Goal: Task Accomplishment & Management: Complete application form

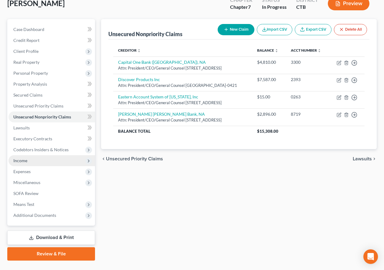
scroll to position [61, 0]
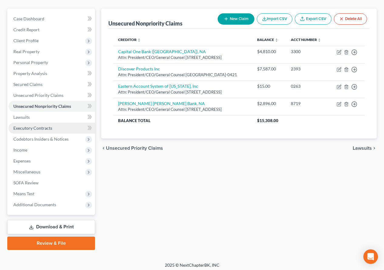
click at [38, 129] on span "Executory Contracts" at bounding box center [32, 127] width 39 height 5
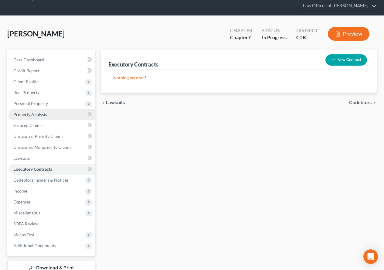
scroll to position [30, 0]
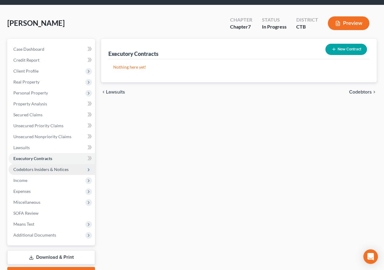
click at [45, 169] on span "Codebtors Insiders & Notices" at bounding box center [40, 169] width 55 height 5
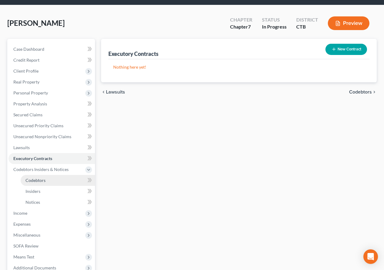
click at [38, 182] on span "Codebtors" at bounding box center [35, 179] width 20 height 5
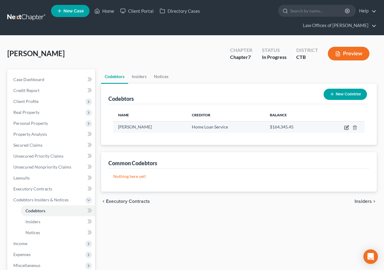
click at [347, 127] on icon "button" at bounding box center [347, 126] width 3 height 3
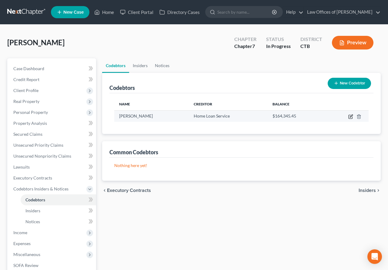
select select "6"
select select "1"
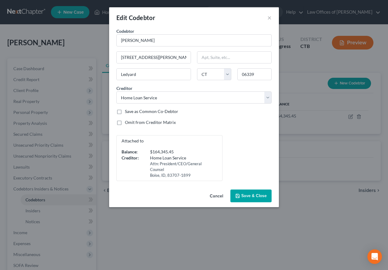
click at [252, 198] on button "Save & Close" at bounding box center [251, 195] width 41 height 13
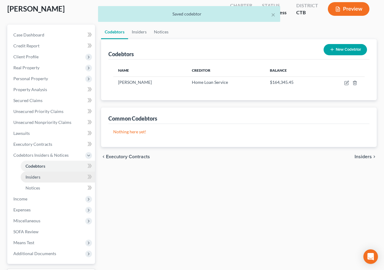
scroll to position [61, 0]
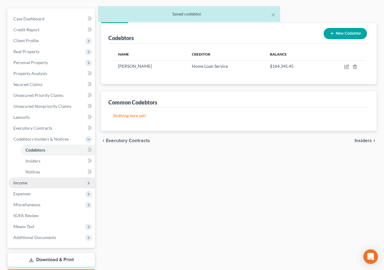
click at [19, 184] on span "Income" at bounding box center [20, 182] width 14 height 5
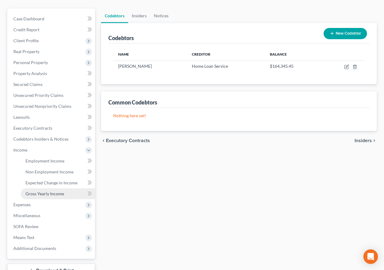
click at [41, 193] on span "Gross Yearly Income" at bounding box center [44, 193] width 39 height 5
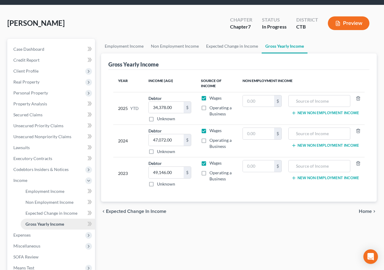
scroll to position [61, 0]
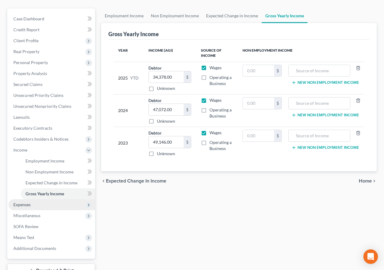
click at [23, 206] on span "Expenses" at bounding box center [21, 204] width 17 height 5
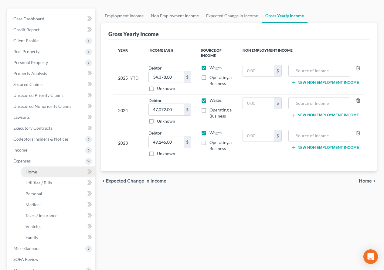
click at [33, 174] on span "Home" at bounding box center [31, 171] width 12 height 5
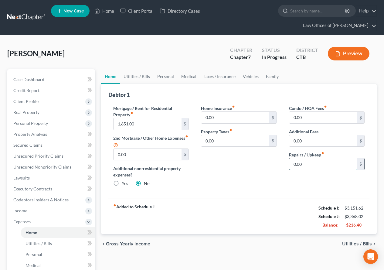
click at [311, 164] on input "0.00" at bounding box center [323, 164] width 68 height 12
type input "75.00"
click at [135, 74] on link "Utilities / Bills" at bounding box center [137, 76] width 34 height 15
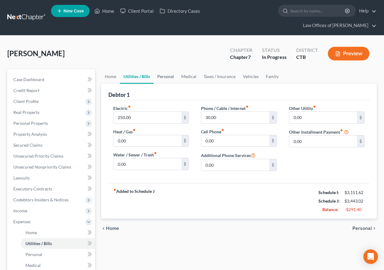
click at [167, 77] on link "Personal" at bounding box center [166, 76] width 24 height 15
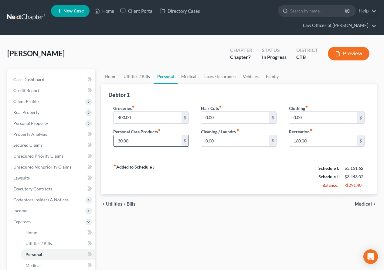
click at [120, 140] on input "30.00" at bounding box center [147, 141] width 68 height 12
type input "40.00"
click at [186, 76] on link "Medical" at bounding box center [188, 76] width 22 height 15
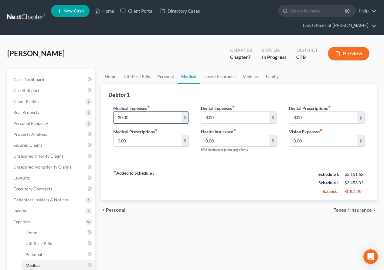
click at [120, 118] on input "20.00" at bounding box center [147, 118] width 68 height 12
type input "25.00"
click at [221, 77] on link "Taxes / Insurance" at bounding box center [219, 76] width 39 height 15
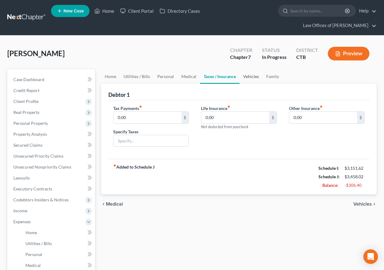
click at [248, 78] on link "Vehicles" at bounding box center [250, 76] width 23 height 15
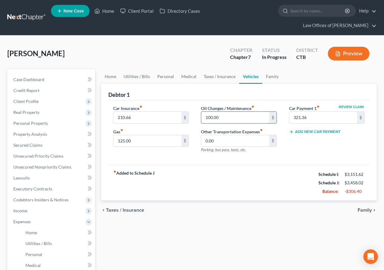
click at [209, 117] on input "100.00" at bounding box center [235, 118] width 68 height 12
drag, startPoint x: 209, startPoint y: 117, endPoint x: 200, endPoint y: 118, distance: 9.4
click at [200, 118] on div "Oil Changes / Maintenance fiber_manual_record 100.00 $ Other Transportation Exp…" at bounding box center [239, 131] width 88 height 53
click at [273, 91] on div "Debtor 1" at bounding box center [238, 92] width 261 height 16
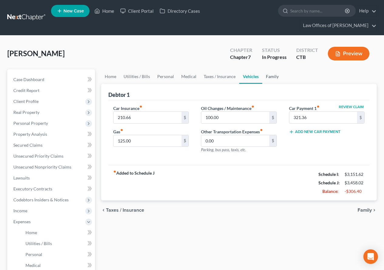
click at [273, 76] on link "Family" at bounding box center [272, 76] width 20 height 15
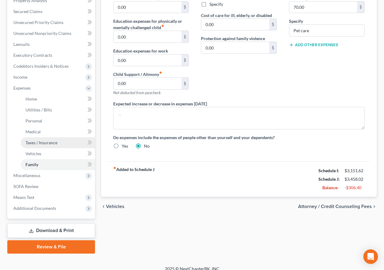
scroll to position [140, 0]
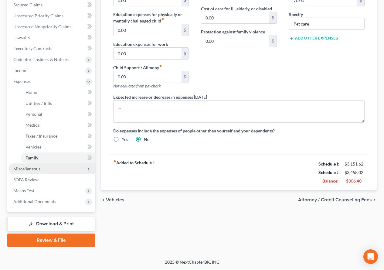
click at [20, 170] on span "Miscellaneous" at bounding box center [26, 168] width 27 height 5
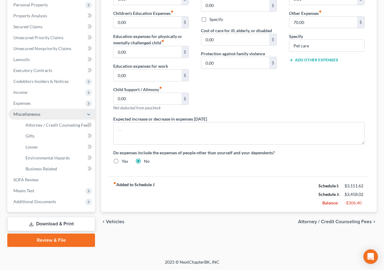
scroll to position [118, 0]
click at [69, 127] on span "Attorney / Credit Counseling Fees" at bounding box center [57, 124] width 64 height 5
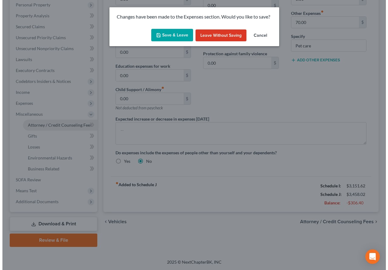
scroll to position [107, 0]
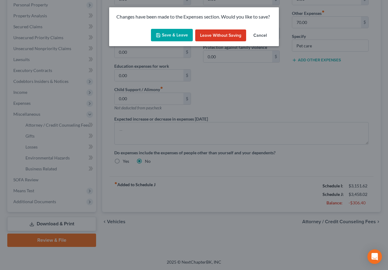
click at [172, 34] on button "Save & Leave" at bounding box center [172, 35] width 42 height 13
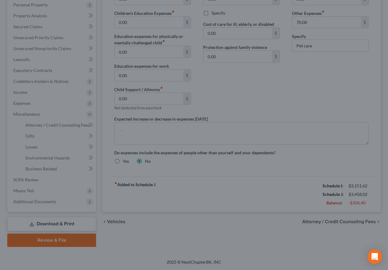
select select "0"
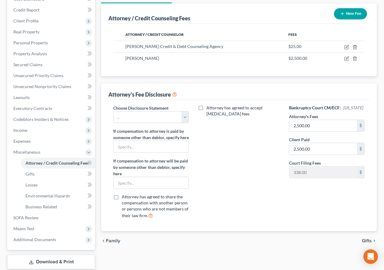
scroll to position [91, 0]
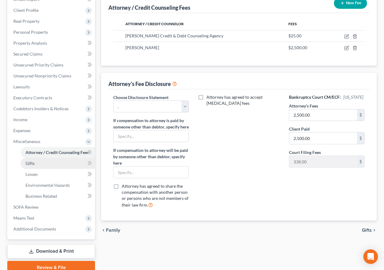
click at [35, 165] on link "Gifts" at bounding box center [58, 163] width 74 height 11
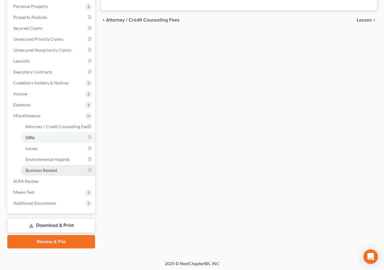
scroll to position [118, 0]
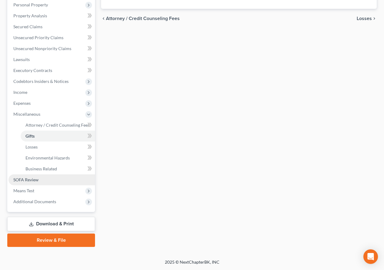
click at [41, 182] on link "SOFA Review" at bounding box center [51, 179] width 86 height 11
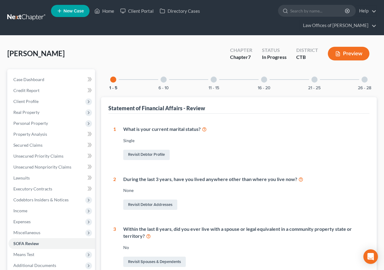
click at [163, 81] on div at bounding box center [163, 79] width 6 height 6
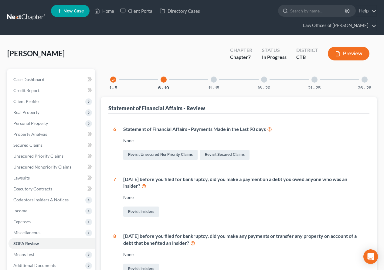
click at [213, 81] on div at bounding box center [214, 79] width 6 height 6
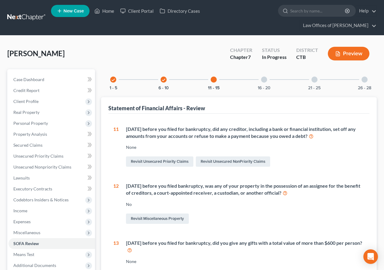
click at [265, 79] on div at bounding box center [264, 79] width 6 height 6
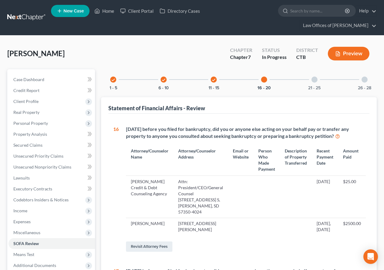
click at [313, 79] on div at bounding box center [314, 79] width 6 height 6
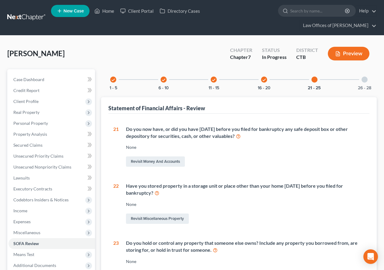
click at [365, 81] on div at bounding box center [364, 79] width 6 height 6
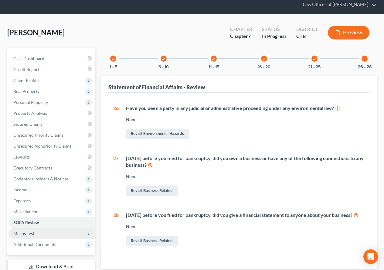
scroll to position [61, 0]
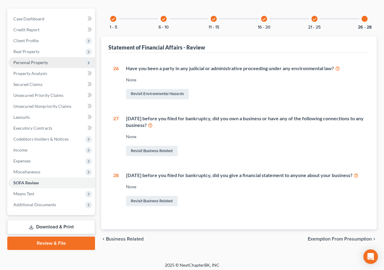
click at [27, 64] on span "Personal Property" at bounding box center [30, 62] width 35 height 5
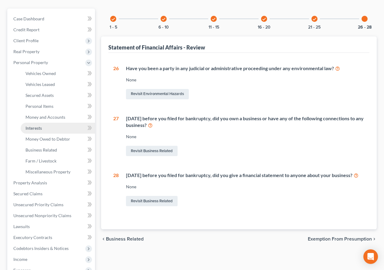
click at [26, 128] on span "Interests" at bounding box center [33, 127] width 16 height 5
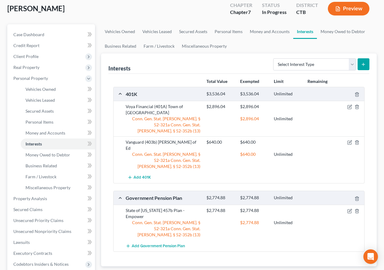
scroll to position [61, 0]
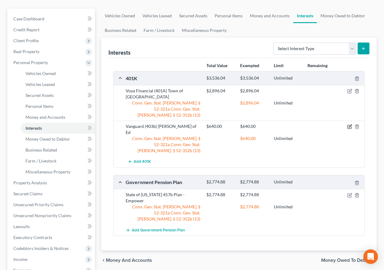
click at [350, 125] on icon "button" at bounding box center [350, 126] width 3 height 3
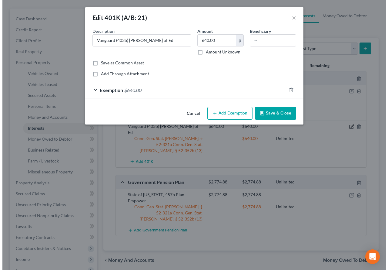
scroll to position [50, 0]
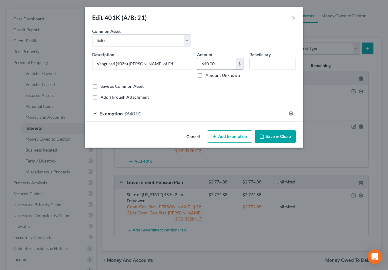
click at [216, 65] on input "640.00" at bounding box center [216, 64] width 39 height 12
type input "658.07"
click at [95, 113] on div "Exemption $640.00" at bounding box center [185, 113] width 201 height 16
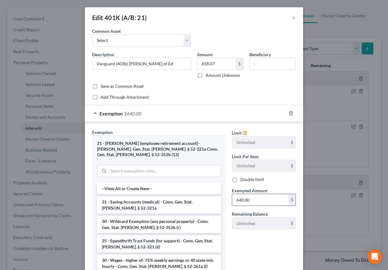
click at [249, 199] on input "640.00" at bounding box center [260, 200] width 56 height 12
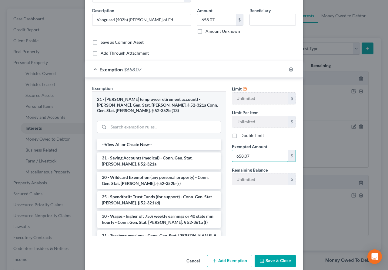
scroll to position [48, 0]
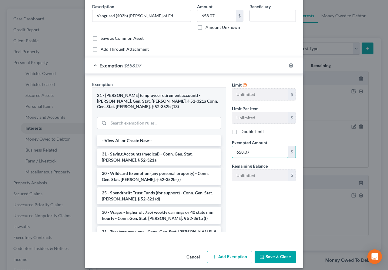
type input "658.07"
click at [274, 251] on button "Save & Close" at bounding box center [275, 257] width 41 height 13
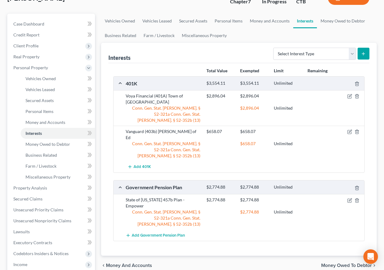
scroll to position [0, 0]
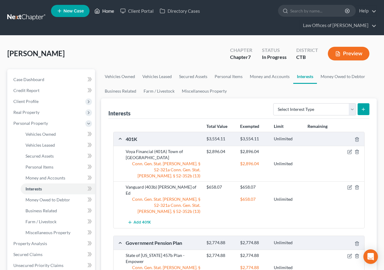
click at [105, 12] on link "Home" at bounding box center [104, 10] width 26 height 11
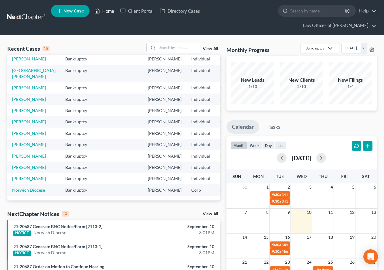
scroll to position [61, 0]
click at [15, 102] on link "[PERSON_NAME]" at bounding box center [29, 98] width 34 height 5
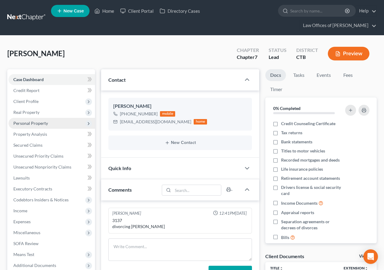
click at [27, 123] on span "Personal Property" at bounding box center [30, 122] width 35 height 5
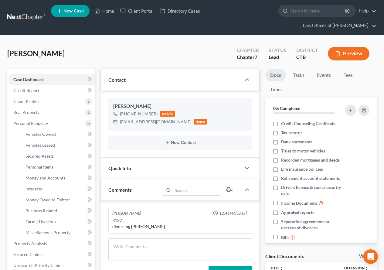
scroll to position [30, 0]
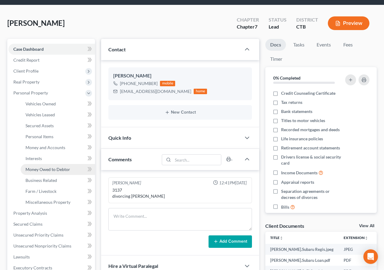
click at [37, 170] on span "Money Owed to Debtor" at bounding box center [47, 169] width 45 height 5
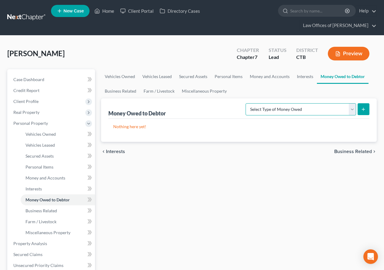
click at [353, 113] on select "Select Type of Money Owed Accounts Receivable (A/B: 38) Alimony (A/B: 29) Child…" at bounding box center [300, 109] width 110 height 12
select select "claims_against_third_parties"
click at [247, 103] on select "Select Type of Money Owed Accounts Receivable (A/B: 38) Alimony (A/B: 29) Child…" at bounding box center [300, 109] width 110 height 12
click at [365, 109] on icon "submit" at bounding box center [363, 109] width 5 height 5
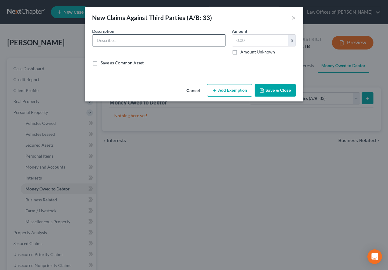
click at [143, 39] on input "text" at bounding box center [159, 41] width 133 height 12
type input "CHRO claim against employer (not yet filed)"
click at [241, 54] on label "Amount Unknown" at bounding box center [258, 52] width 35 height 6
click at [243, 53] on input "Amount Unknown" at bounding box center [245, 51] width 4 height 4
checkbox input "true"
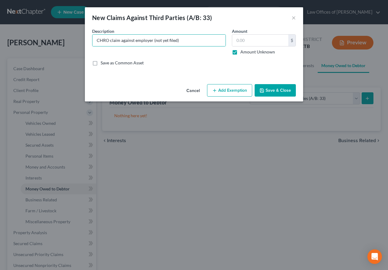
type input "0.00"
click at [236, 91] on button "Add Exemption" at bounding box center [229, 90] width 45 height 13
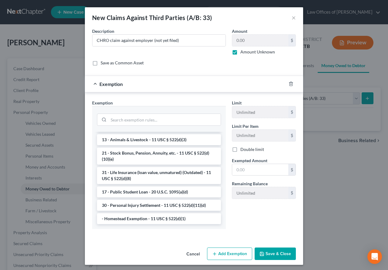
scroll to position [488, 0]
click at [162, 206] on li "30 - Personal Injury Settlement - 11 USC § 522(d)(11)(d)" at bounding box center [159, 205] width 124 height 11
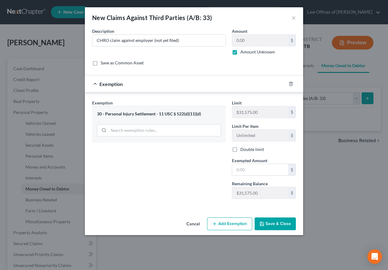
click at [277, 227] on button "Save & Close" at bounding box center [275, 223] width 41 height 13
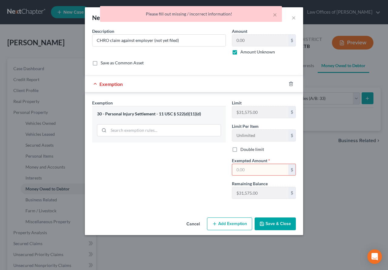
click at [294, 85] on div at bounding box center [294, 84] width 17 height 10
click at [292, 85] on icon "button" at bounding box center [291, 83] width 5 height 5
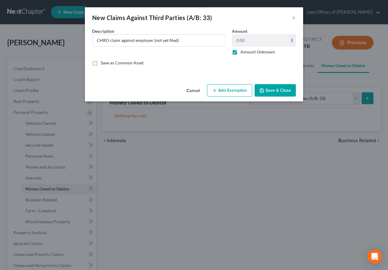
click at [236, 91] on button "Add Exemption" at bounding box center [229, 90] width 45 height 13
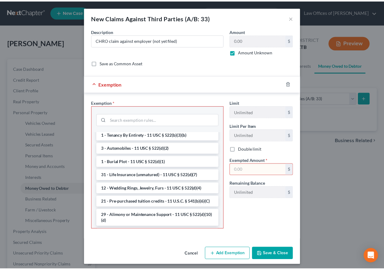
scroll to position [121, 0]
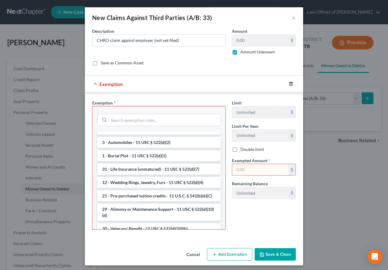
click at [289, 85] on icon "button" at bounding box center [291, 83] width 5 height 5
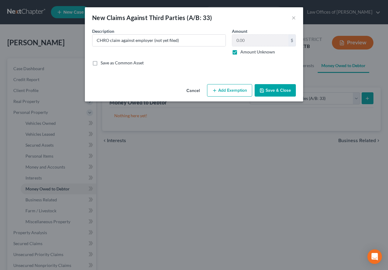
click at [285, 93] on button "Save & Close" at bounding box center [275, 90] width 41 height 13
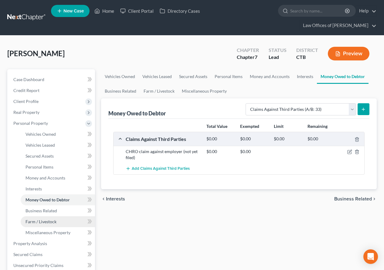
scroll to position [30, 0]
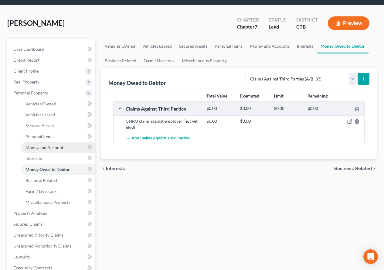
click at [39, 146] on span "Money and Accounts" at bounding box center [45, 147] width 40 height 5
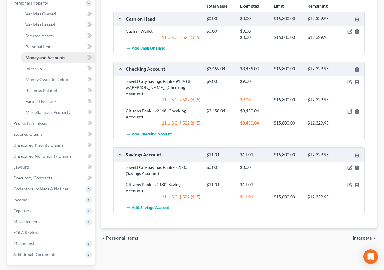
scroll to position [121, 0]
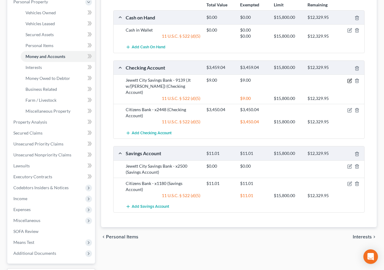
click at [350, 80] on icon "button" at bounding box center [349, 80] width 5 height 5
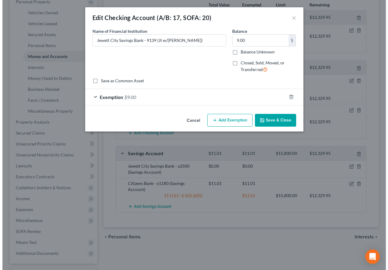
scroll to position [110, 0]
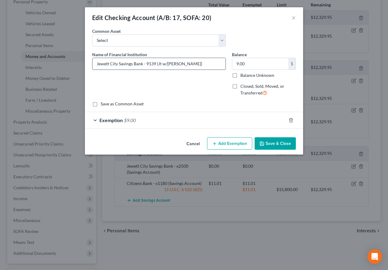
click at [147, 65] on input "Jewett City Savings Bank - 9139 (Jt w/[PERSON_NAME])" at bounding box center [159, 64] width 133 height 12
type input "Jewett City Savings Bank - x9139 (Jt w/[PERSON_NAME])"
click at [271, 145] on button "Save & Close" at bounding box center [275, 143] width 41 height 13
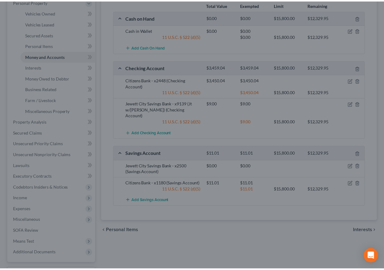
scroll to position [121, 0]
